Goal: Task Accomplishment & Management: Use online tool/utility

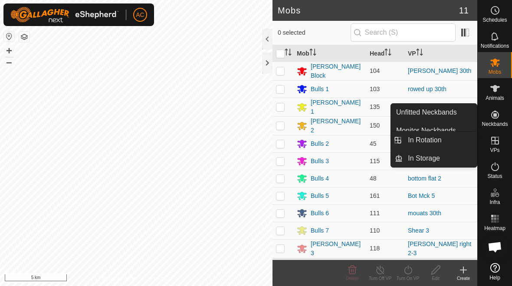
click at [457, 141] on link "In Rotation" at bounding box center [440, 139] width 74 height 17
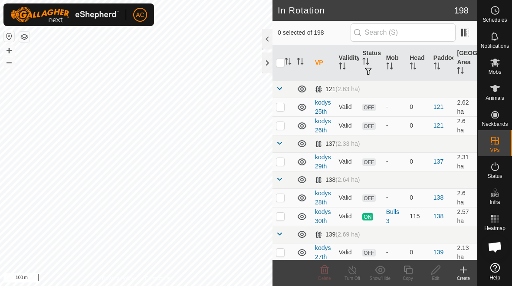
click at [466, 271] on icon at bounding box center [463, 270] width 10 height 10
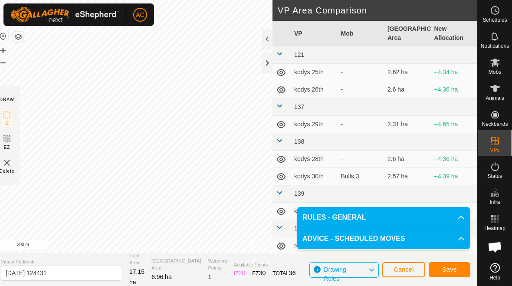
click at [71, 259] on span "Virtual Paddock" at bounding box center [62, 261] width 122 height 7
click at [75, 276] on input "[DATE] 124431" at bounding box center [62, 273] width 122 height 15
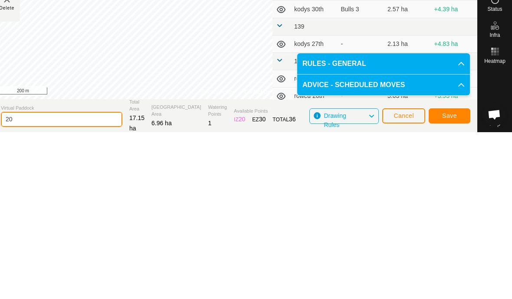
type input "2"
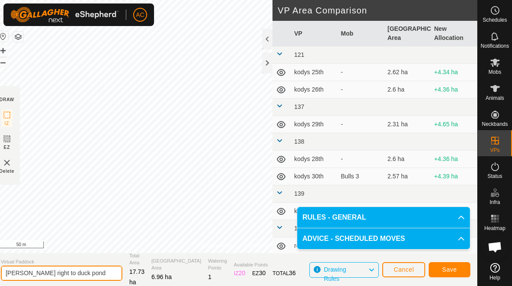
type input "[PERSON_NAME] right to duck pond"
click at [457, 266] on span "Save" at bounding box center [449, 269] width 15 height 7
